Goal: Task Accomplishment & Management: Manage account settings

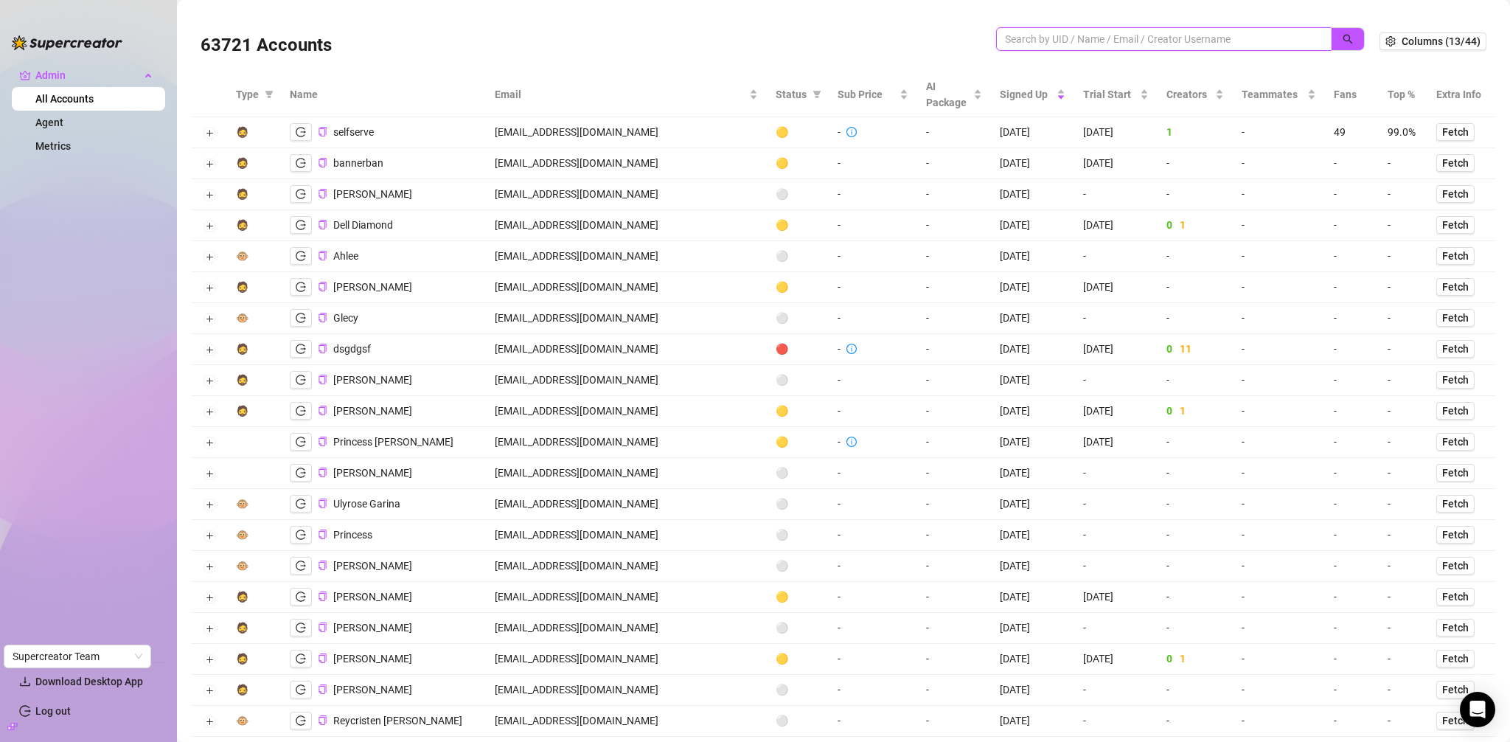
click at [1069, 33] on input "search" at bounding box center [1158, 39] width 306 height 16
paste input "[EMAIL_ADDRESS][DOMAIN_NAME]"
type input "[EMAIL_ADDRESS][DOMAIN_NAME]"
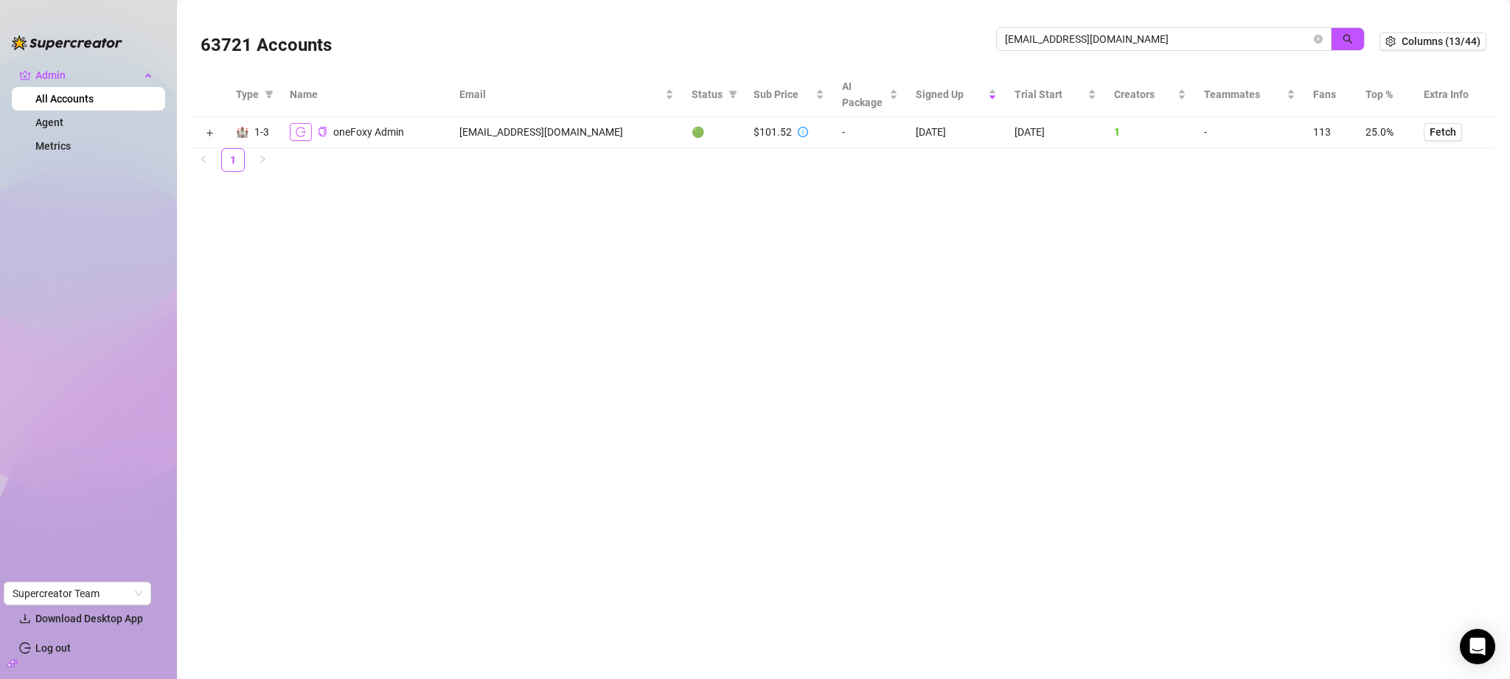
click at [296, 133] on icon "logout" at bounding box center [301, 132] width 10 height 10
